Goal: Learn about a topic

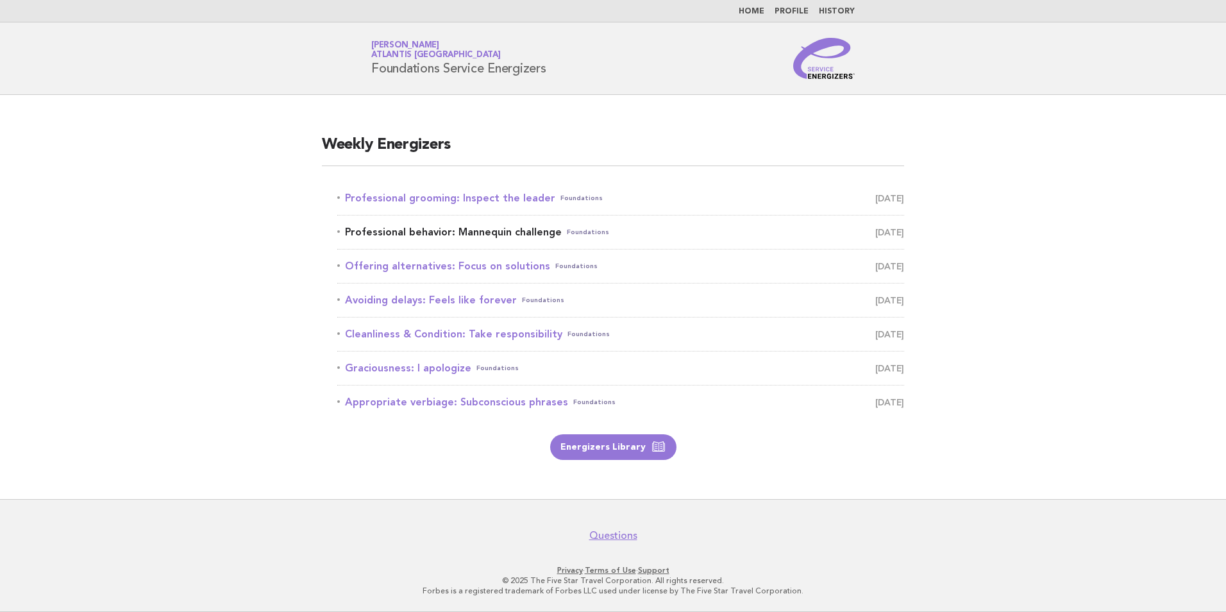
click at [875, 236] on span "[DATE]" at bounding box center [889, 232] width 29 height 18
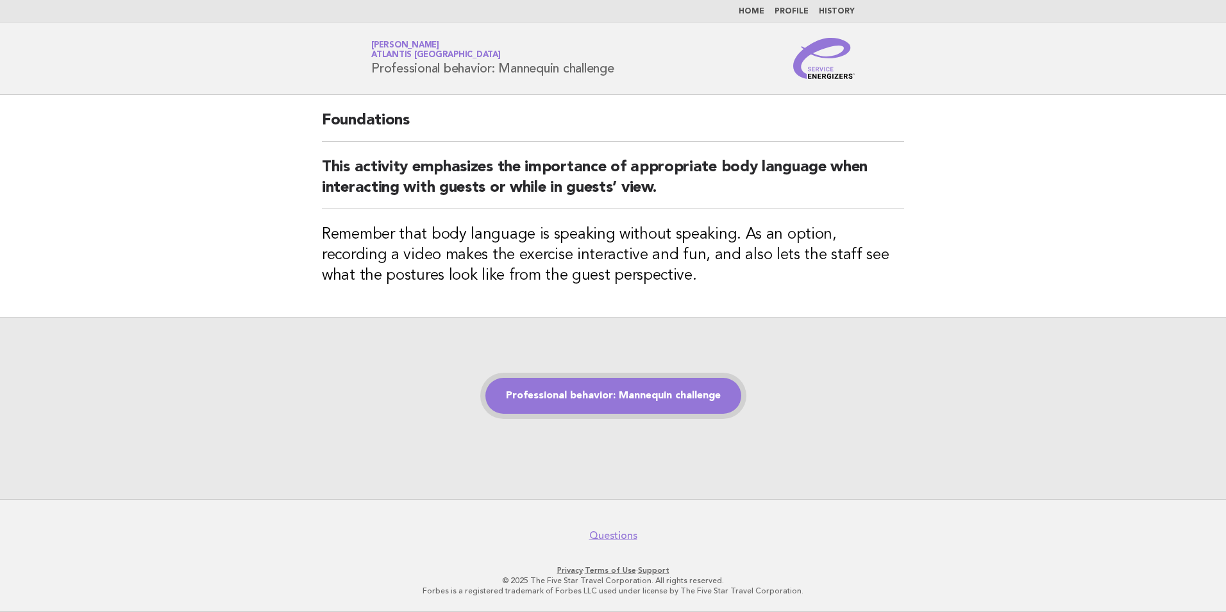
click at [646, 401] on link "Professional behavior: Mannequin challenge" at bounding box center [613, 396] width 256 height 36
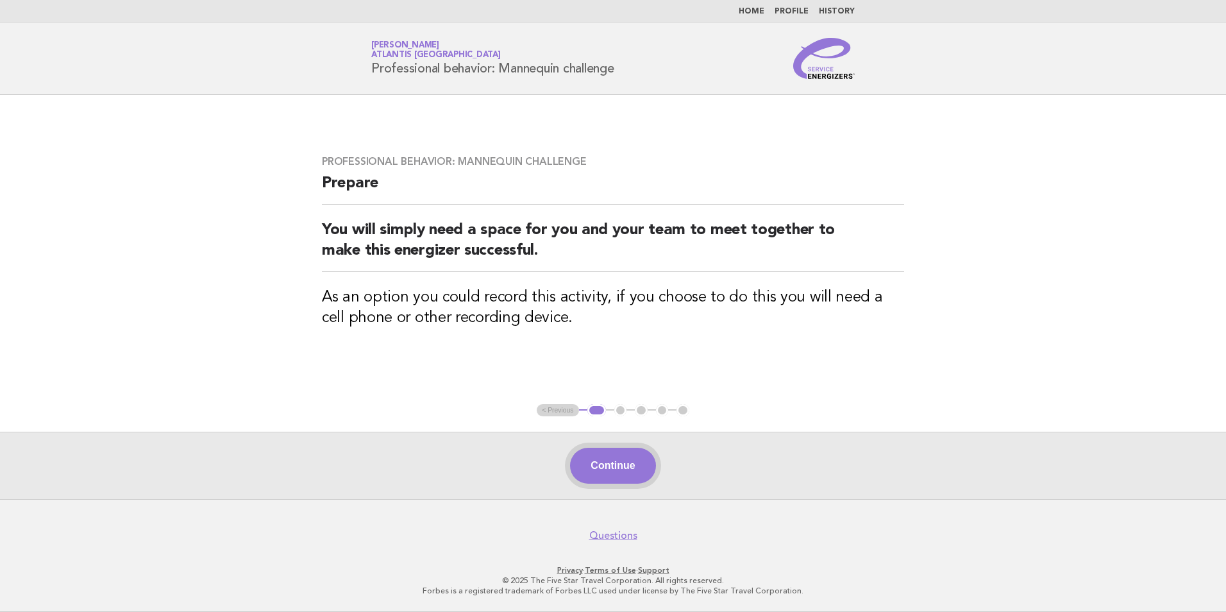
click at [618, 476] on button "Continue" at bounding box center [612, 465] width 85 height 36
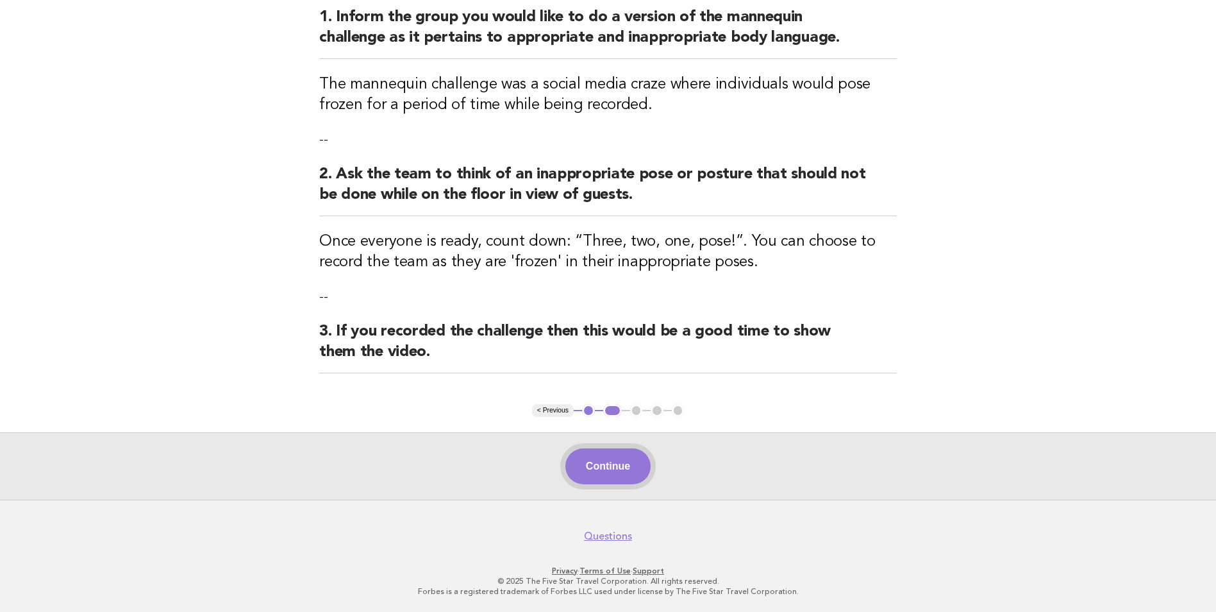
click at [615, 474] on button "Continue" at bounding box center [607, 466] width 85 height 36
